Goal: Navigation & Orientation: Find specific page/section

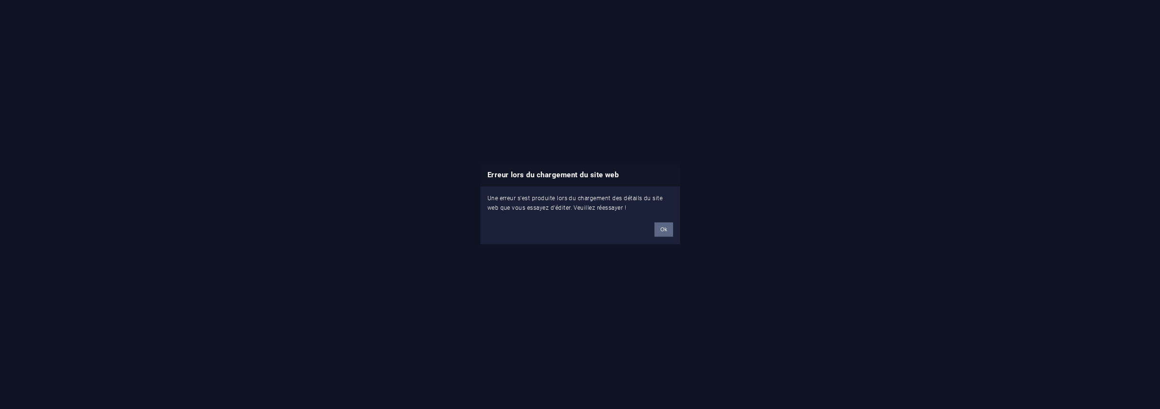
click at [659, 230] on button "Ok" at bounding box center [663, 230] width 18 height 14
click at [659, 231] on button "Ok" at bounding box center [663, 230] width 18 height 14
